Goal: Register for event/course

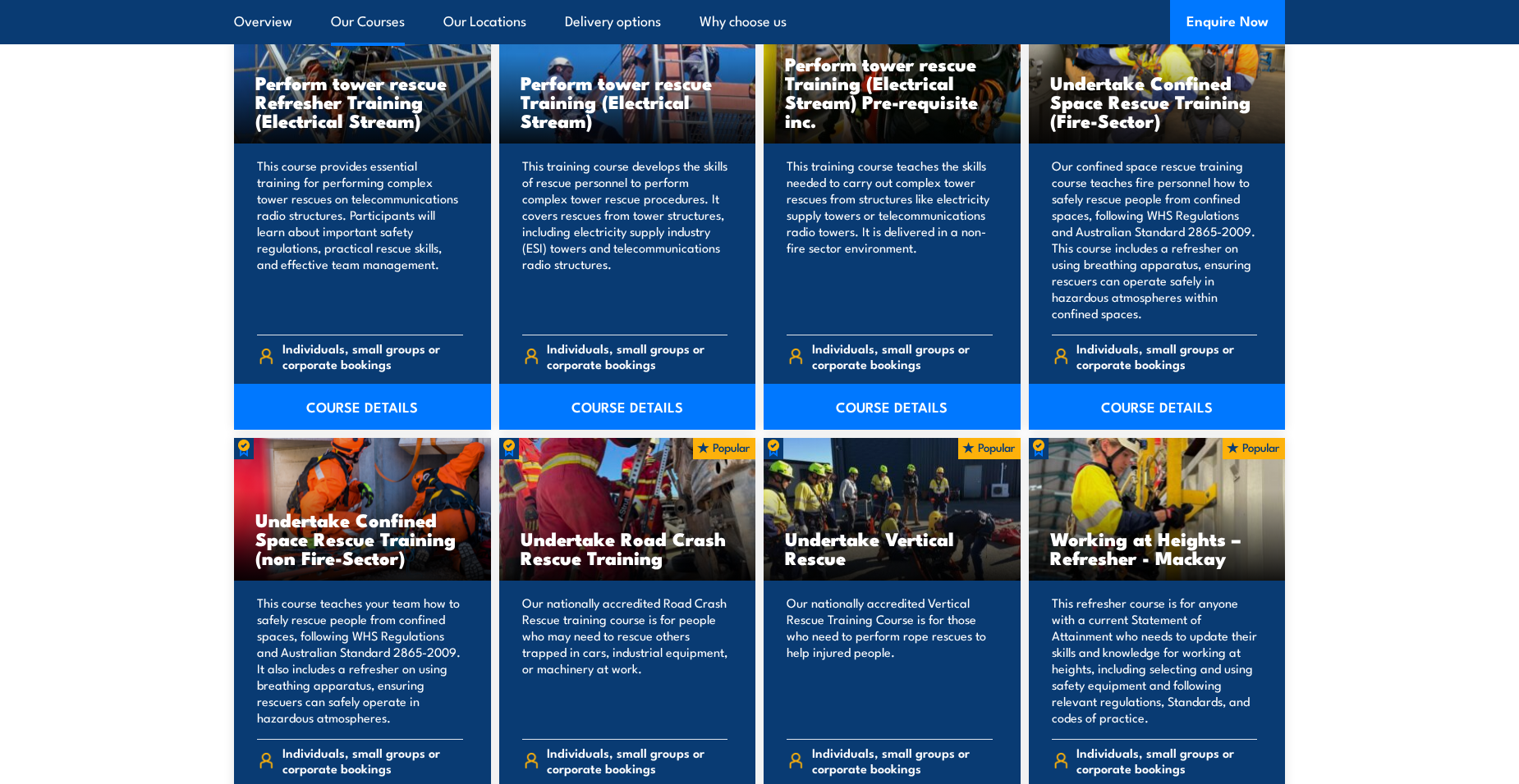
scroll to position [1969, 0]
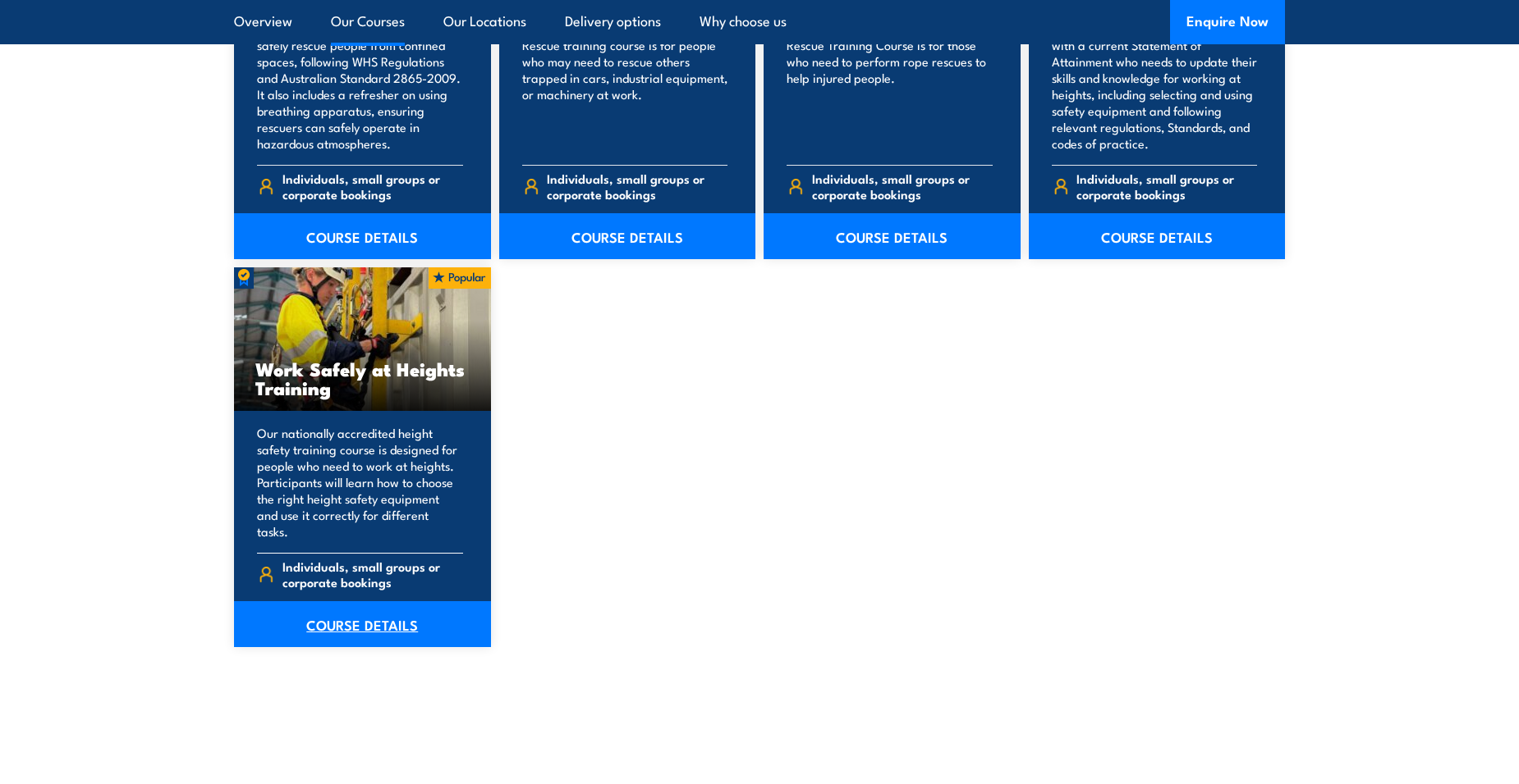
click at [336, 609] on link "COURSE DETAILS" at bounding box center [361, 625] width 257 height 46
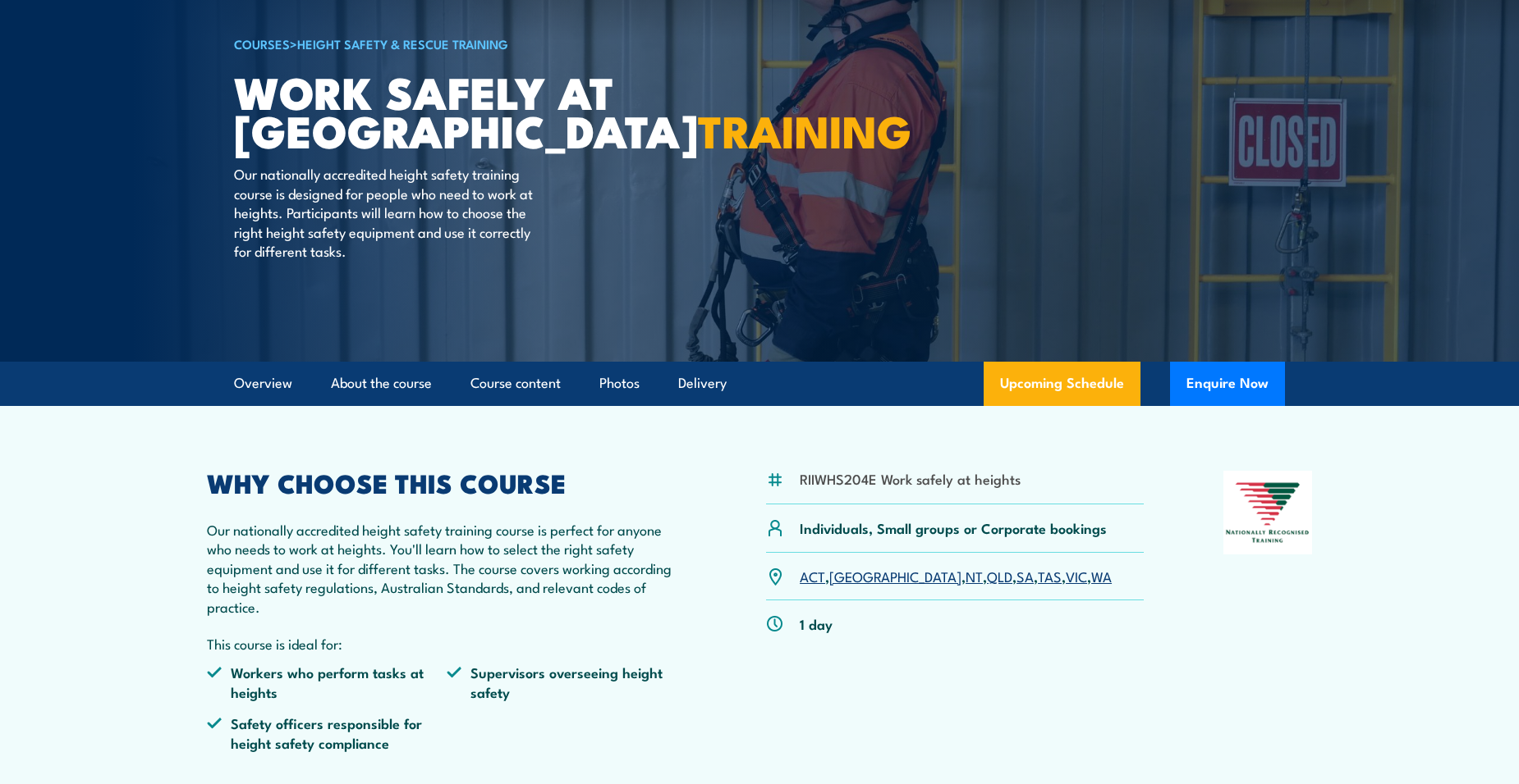
scroll to position [82, 0]
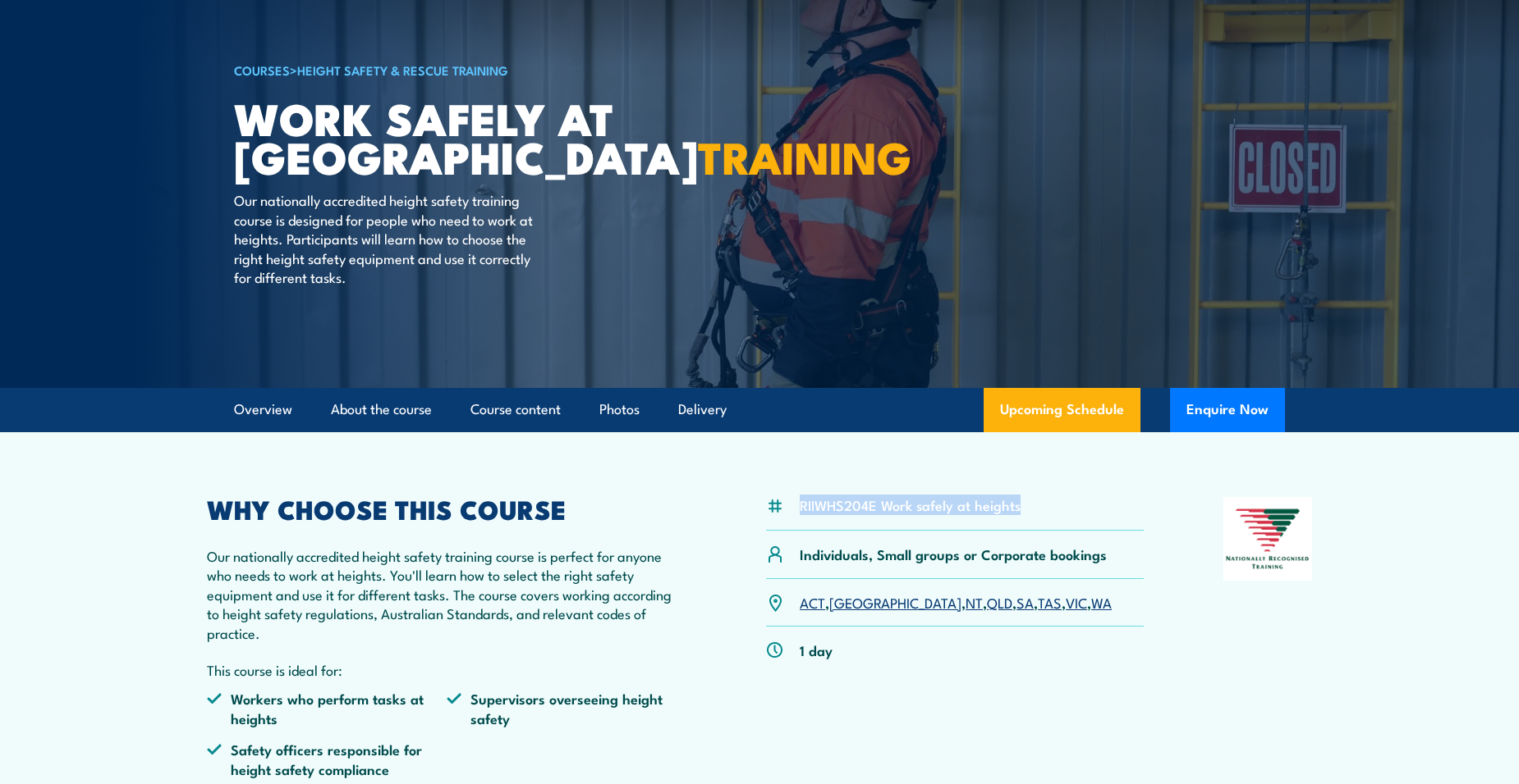
drag, startPoint x: 1037, startPoint y: 508, endPoint x: 796, endPoint y: 514, distance: 241.1
click at [796, 514] on div "RIIWHS204E Work safely at heights" at bounding box center [955, 513] width 378 height 34
drag, startPoint x: 796, startPoint y: 514, endPoint x: 873, endPoint y: 502, distance: 77.9
copy li "RIIWHS204E Work safely at heights"
